Goal: Task Accomplishment & Management: Complete application form

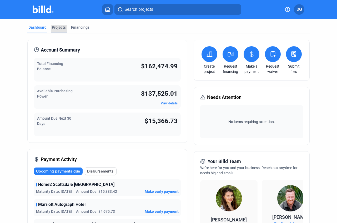
click at [58, 28] on div "Projects" at bounding box center [59, 27] width 14 height 5
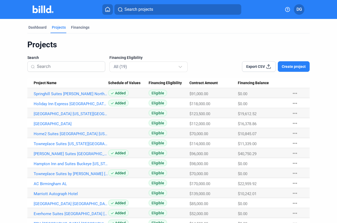
click at [290, 67] on span "Create project" at bounding box center [294, 66] width 24 height 5
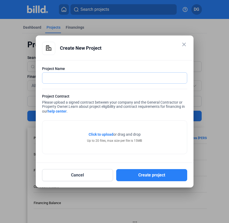
click at [71, 80] on input "text" at bounding box center [114, 78] width 145 height 11
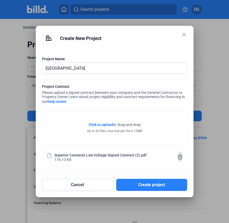
click at [181, 157] on icon at bounding box center [180, 158] width 5 height 6
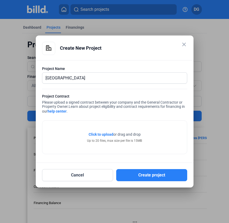
click at [95, 134] on span "Click to upload" at bounding box center [101, 134] width 25 height 4
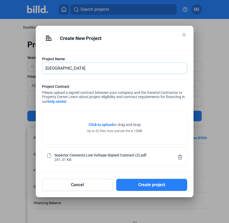
click at [47, 68] on input "[GEOGRAPHIC_DATA]" at bounding box center [114, 68] width 145 height 11
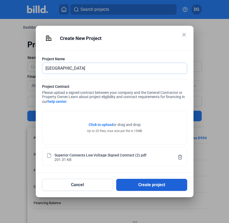
type input "[GEOGRAPHIC_DATA]"
click at [157, 187] on button "Create project" at bounding box center [151, 185] width 71 height 12
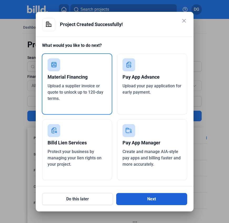
click at [140, 200] on button "Next" at bounding box center [151, 199] width 71 height 12
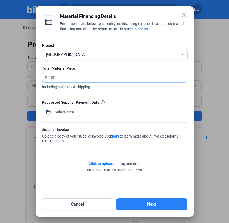
click at [57, 78] on input "text" at bounding box center [114, 77] width 134 height 10
click at [126, 109] on div "Requested Supplier Payment Date" at bounding box center [114, 111] width 145 height 23
click at [58, 112] on div "close Material Financing Details Enter the details below to submit your financi…" at bounding box center [114, 111] width 229 height 223
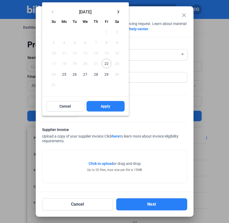
click at [117, 12] on mat-icon "keyboard_arrow_right" at bounding box center [118, 12] width 6 height 6
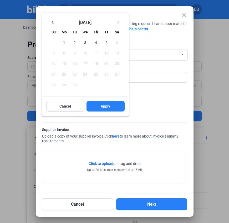
click at [107, 43] on span "5" at bounding box center [106, 42] width 9 height 9
click at [101, 107] on span "Apply" at bounding box center [105, 106] width 9 height 5
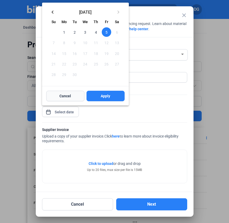
click at [58, 95] on button "Cancel" at bounding box center [65, 96] width 38 height 11
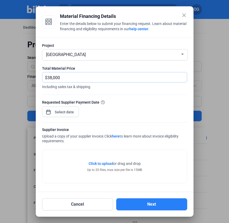
click at [63, 78] on input "38,000" at bounding box center [117, 77] width 140 height 10
paste input "15,292.13"
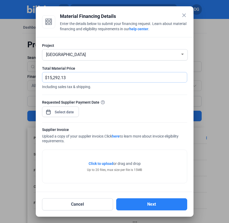
type input "15,292.13"
click at [97, 163] on span "Click to upload" at bounding box center [101, 164] width 25 height 4
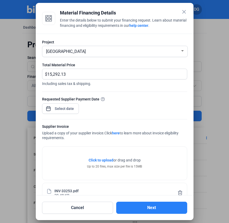
scroll to position [13, 0]
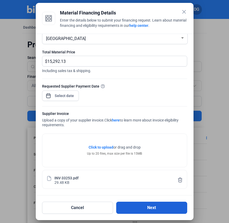
click at [155, 211] on button "Next" at bounding box center [151, 208] width 71 height 12
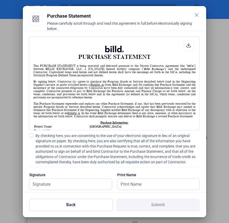
scroll to position [0, 0]
click at [32, 136] on span at bounding box center [31, 135] width 4 height 4
click at [0, 0] on input "By checking here, you are consenting to the use of your electronic signature in…" at bounding box center [0, 0] width 0 height 0
click at [55, 185] on input "text" at bounding box center [70, 184] width 82 height 11
type input "[PERSON_NAME]"
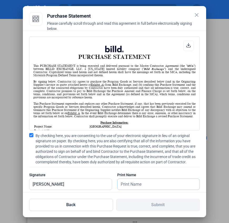
type input "[PERSON_NAME]"
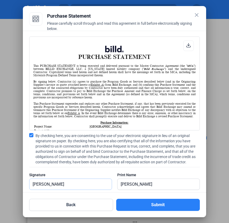
scroll to position [9, 0]
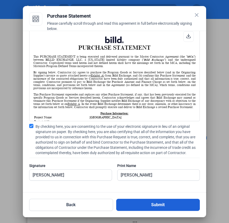
click at [158, 204] on button "Submit" at bounding box center [158, 205] width 84 height 12
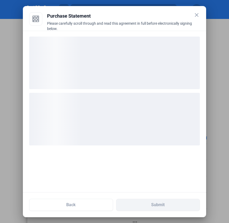
scroll to position [0, 0]
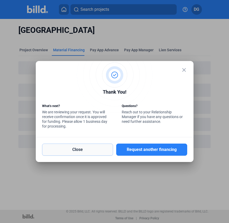
click at [76, 151] on button "Close" at bounding box center [77, 150] width 71 height 12
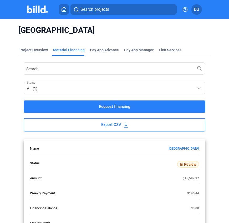
click at [7, 154] on div "Caravan Court Hotel Project Overview Material Financing Pay App Advance Pay App…" at bounding box center [114, 132] width 229 height 227
click at [34, 50] on div "Project Overview" at bounding box center [33, 49] width 28 height 5
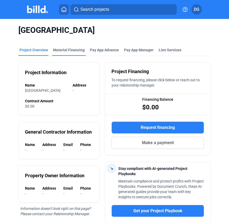
click at [73, 51] on div "Material Financing" at bounding box center [69, 49] width 32 height 5
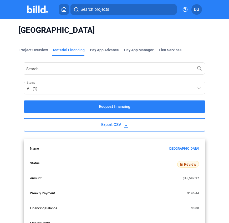
click at [33, 9] on img at bounding box center [37, 10] width 21 height 8
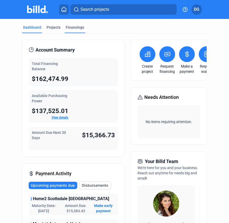
click at [77, 28] on div "Financings" at bounding box center [75, 27] width 18 height 5
